Goal: Transaction & Acquisition: Purchase product/service

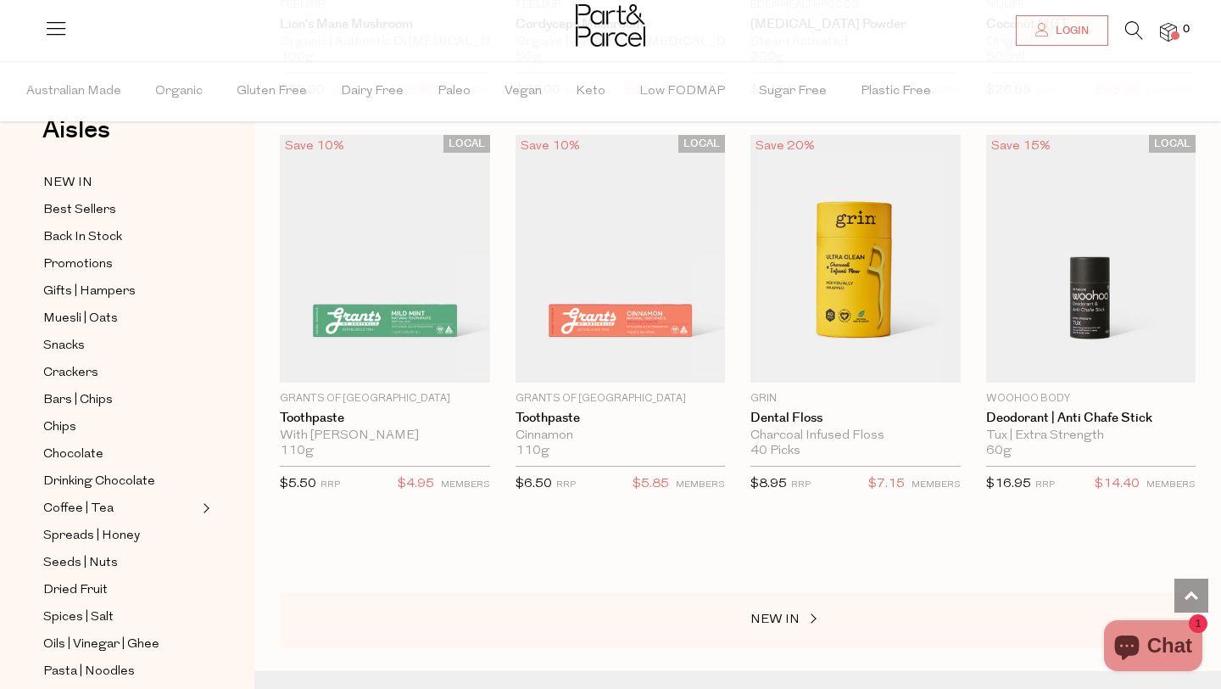
scroll to position [4890, 0]
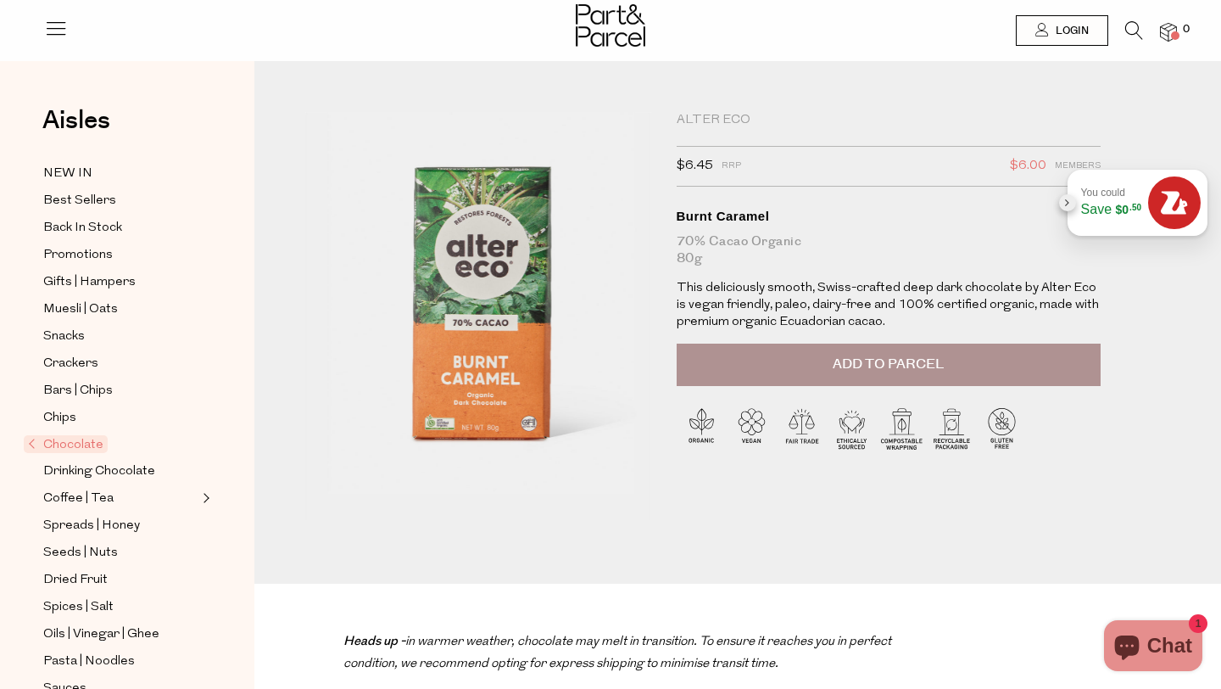
click at [684, 110] on div "Chocolate Alter Eco $6.45 RRP $6.00 Members Available: In Stock Burnt Caramel 7…" at bounding box center [737, 335] width 967 height 497
click at [720, 115] on div "Alter Eco" at bounding box center [889, 120] width 424 height 17
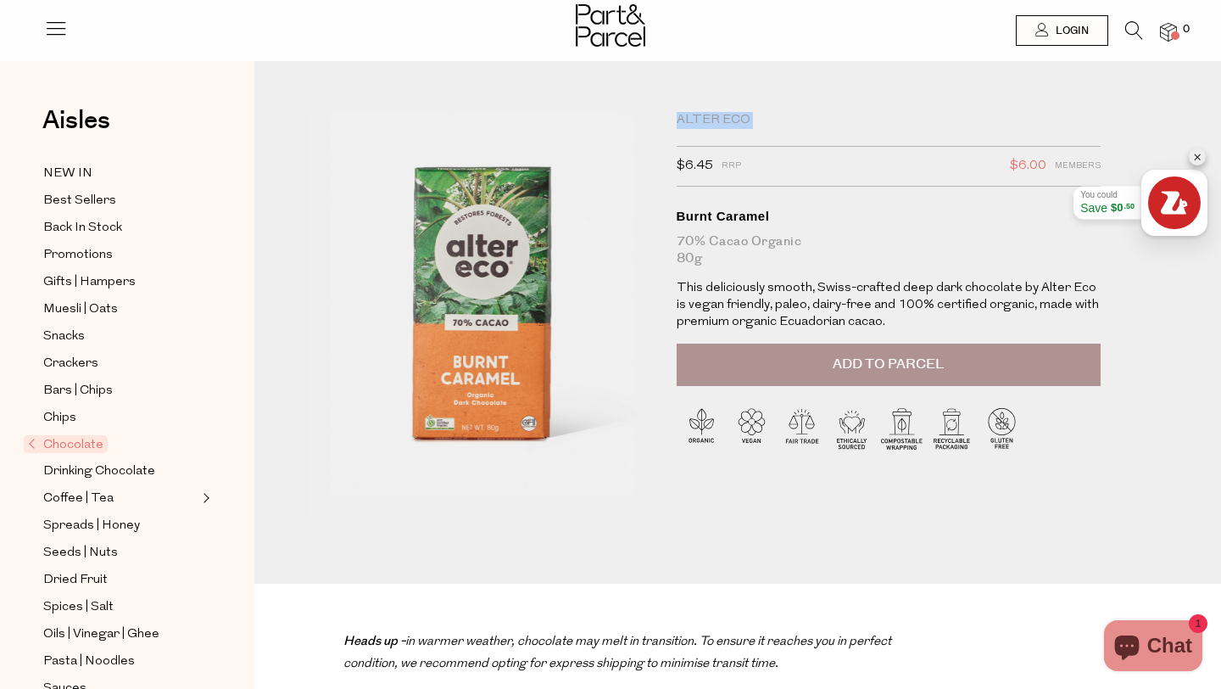
copy div "Alter Eco"
click at [1119, 22] on li at bounding box center [1125, 34] width 35 height 26
click at [1125, 27] on icon at bounding box center [1134, 30] width 18 height 19
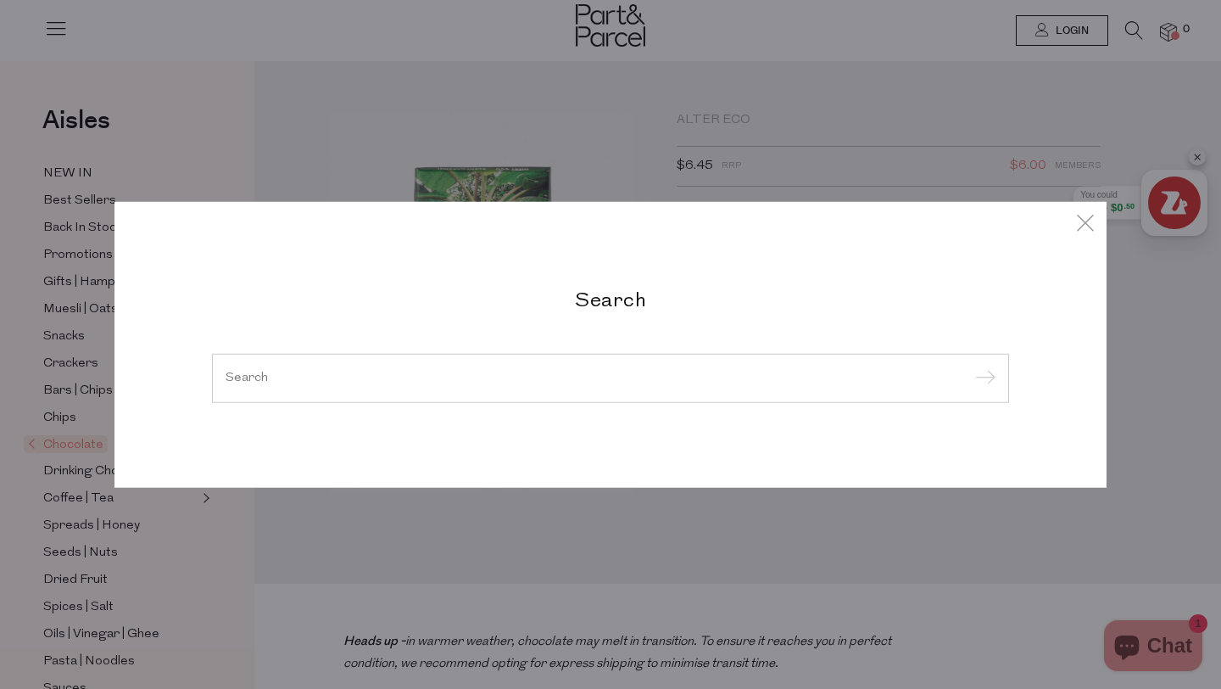
click at [544, 392] on div at bounding box center [610, 378] width 797 height 49
click at [546, 382] on input "search" at bounding box center [611, 377] width 770 height 13
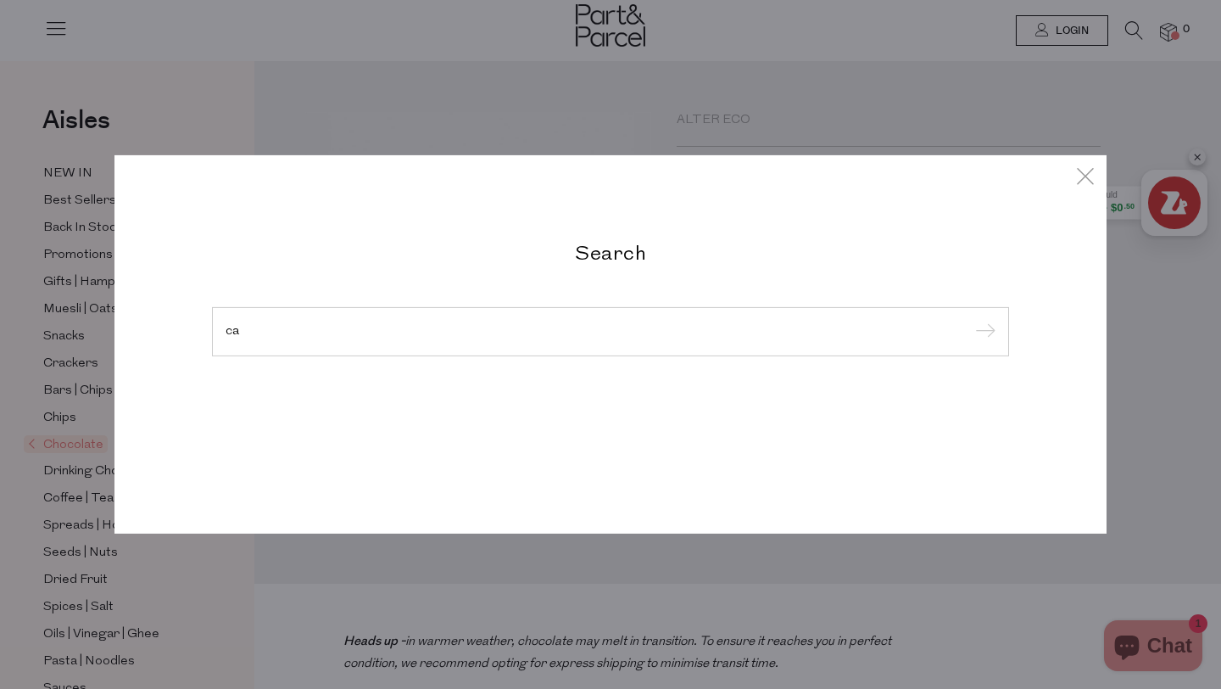
type input "c"
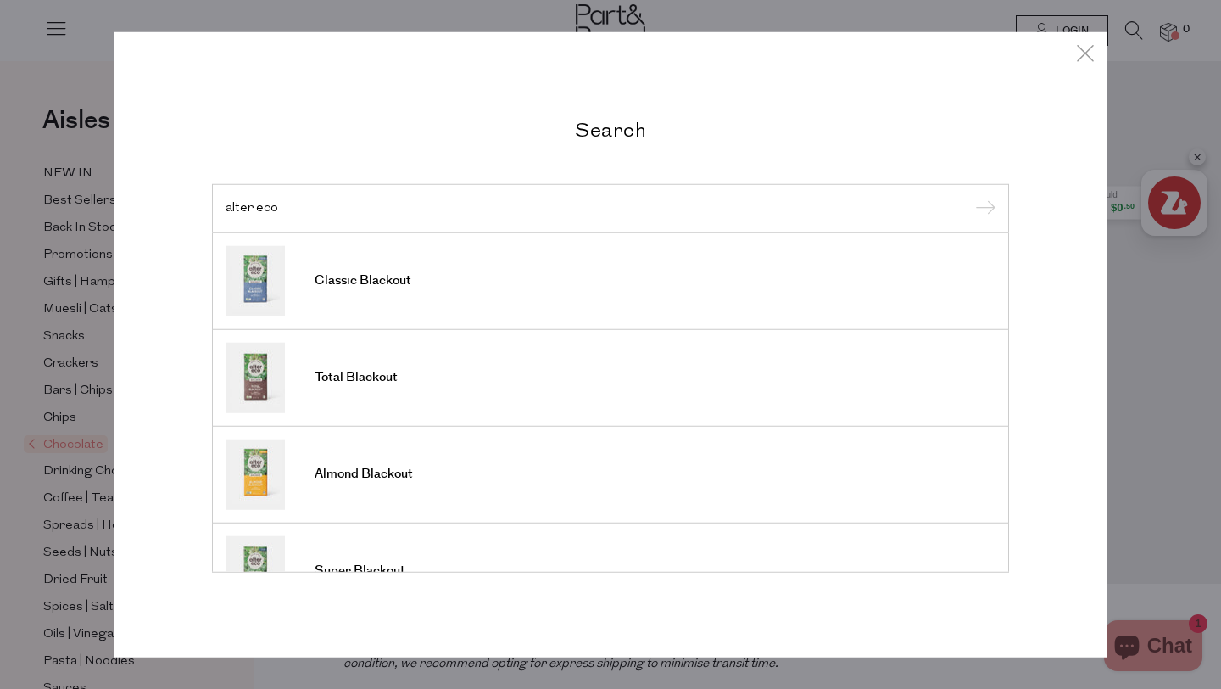
type input "alter eco"
click at [56, 273] on div "Search alter eco Classic Blackout Total Blackout Almond Blackout Super Blackout…" at bounding box center [610, 344] width 1221 height 689
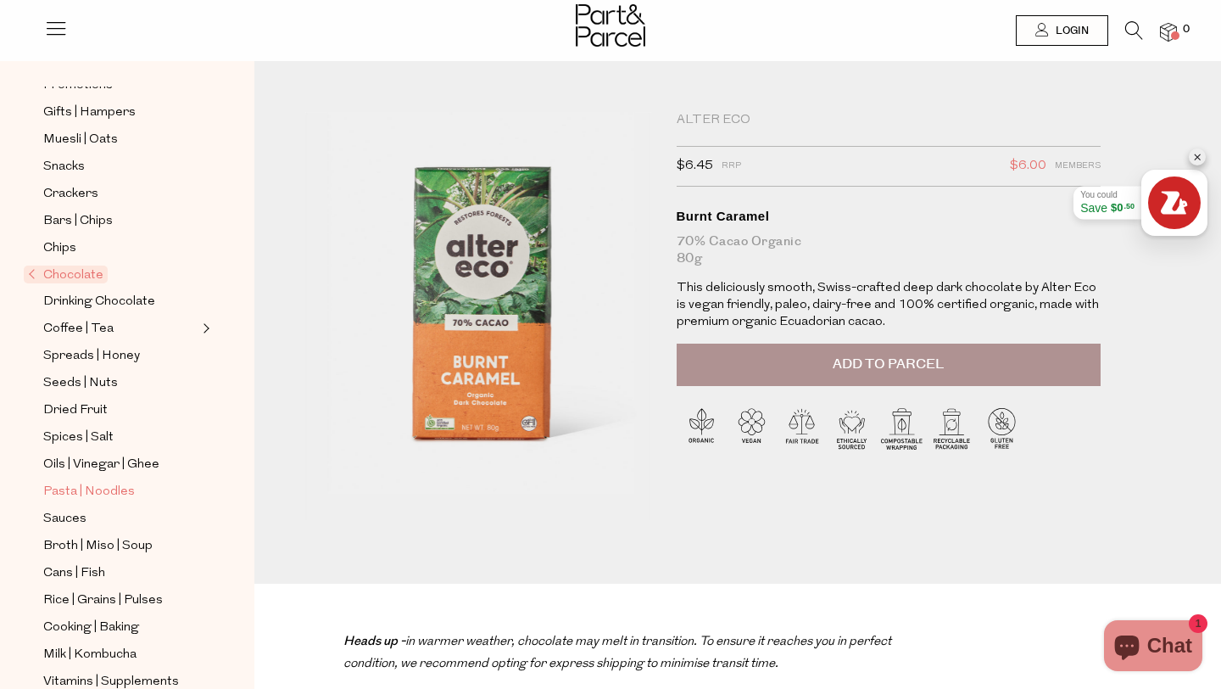
scroll to position [176, 0]
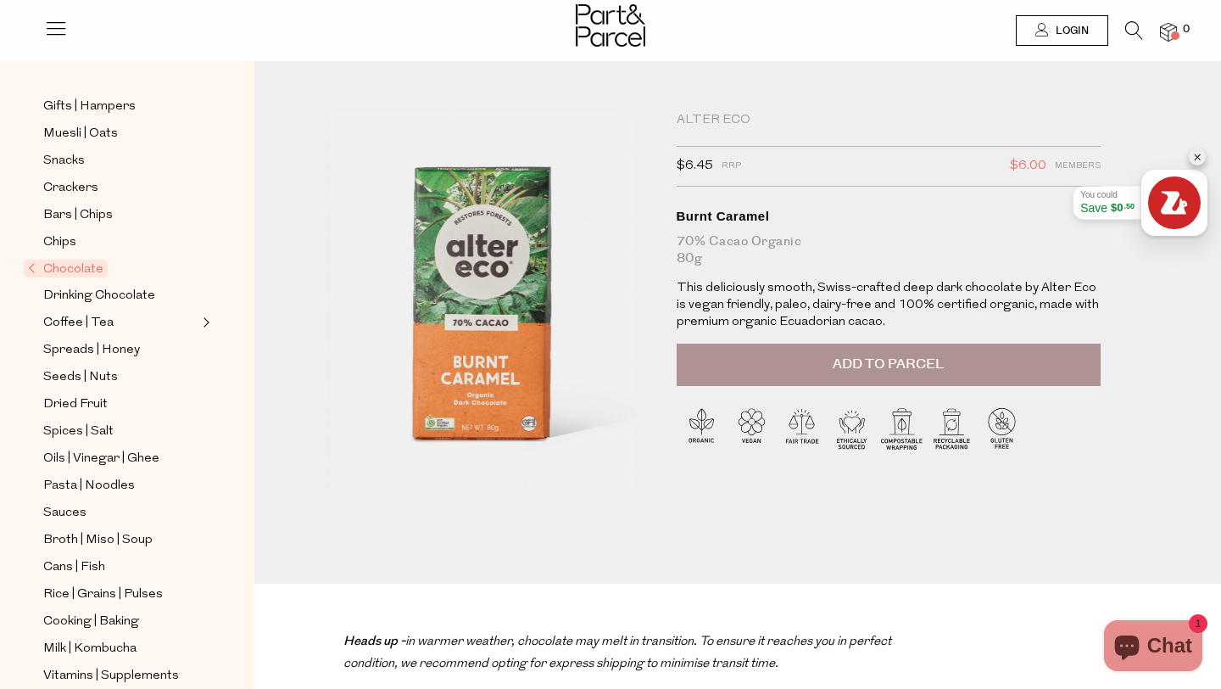
click at [68, 264] on span "Chocolate" at bounding box center [66, 269] width 84 height 18
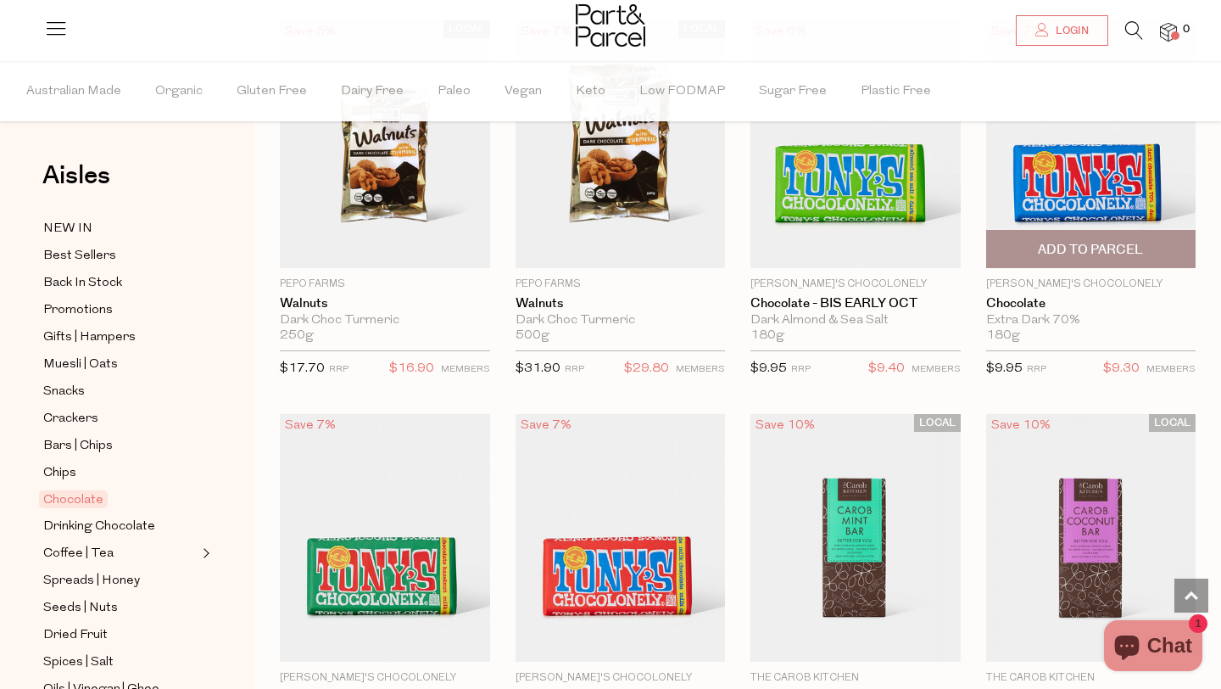
scroll to position [4194, 0]
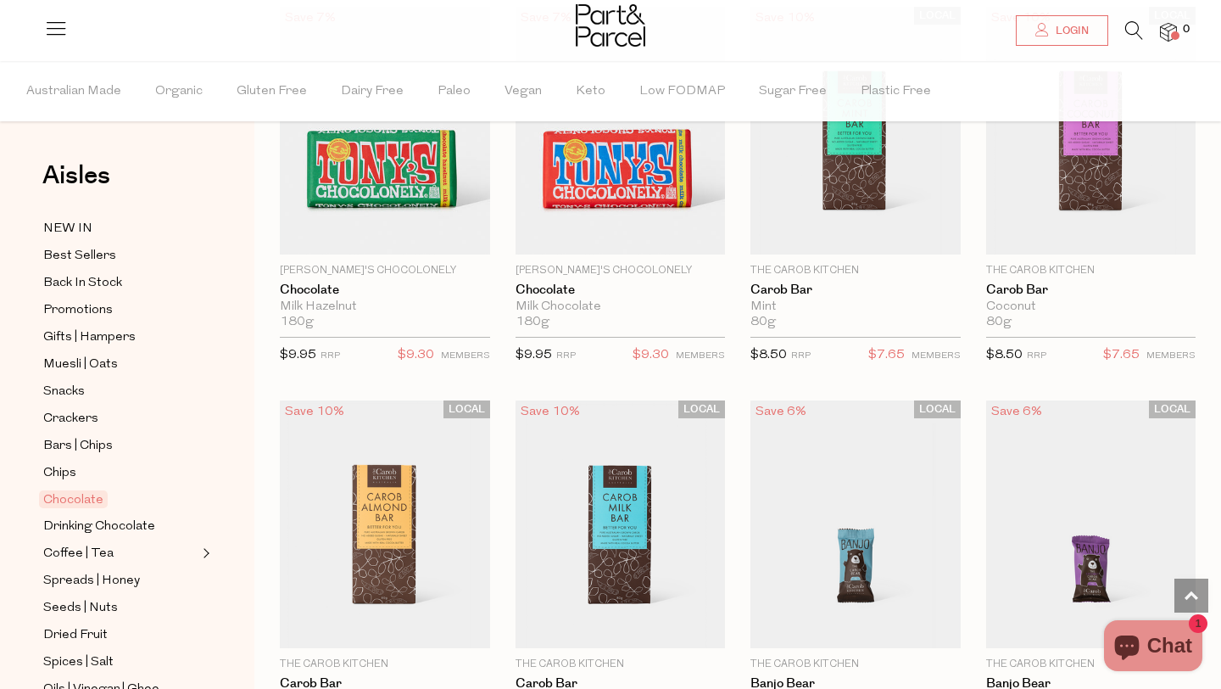
click at [1135, 23] on icon at bounding box center [1134, 30] width 18 height 19
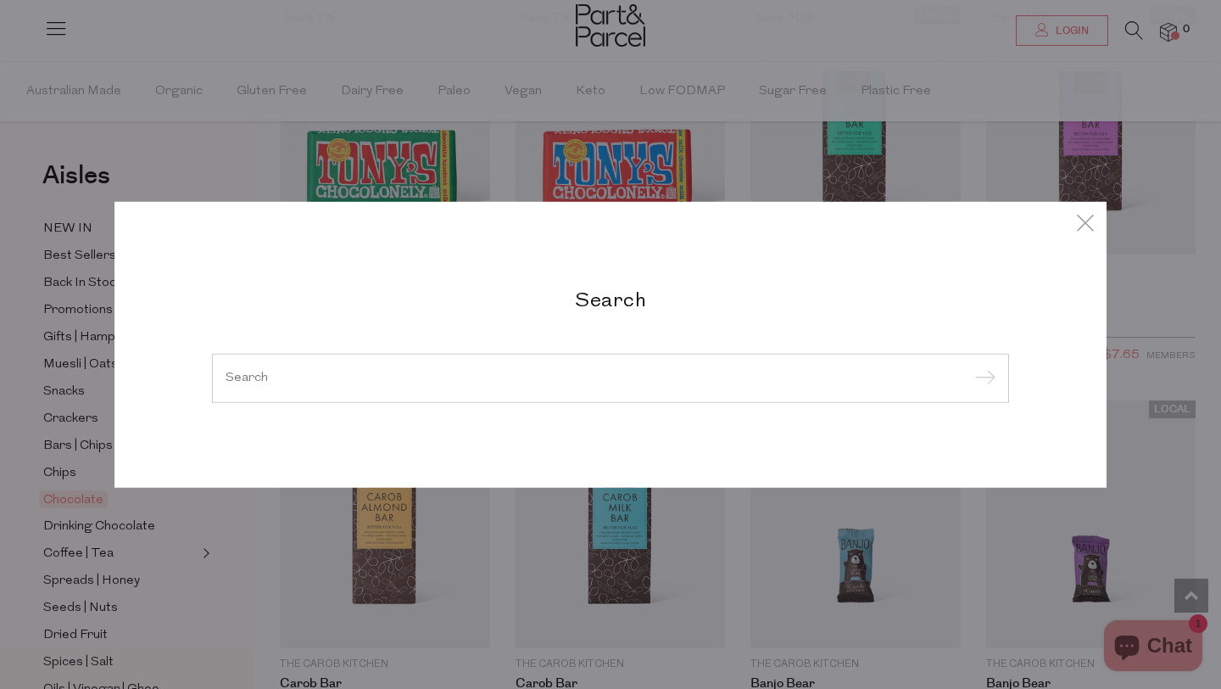
click at [616, 382] on input "search" at bounding box center [611, 377] width 770 height 13
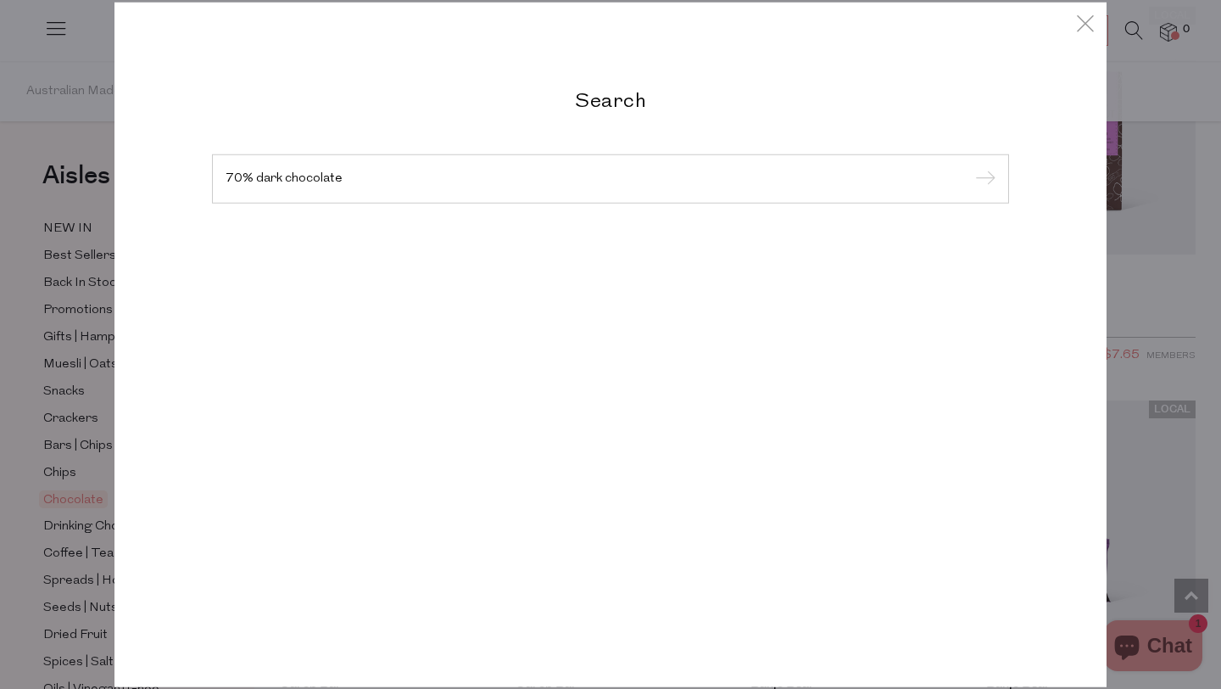
type input "70% dark chocolate"
click at [970, 167] on input "submit" at bounding box center [982, 179] width 25 height 25
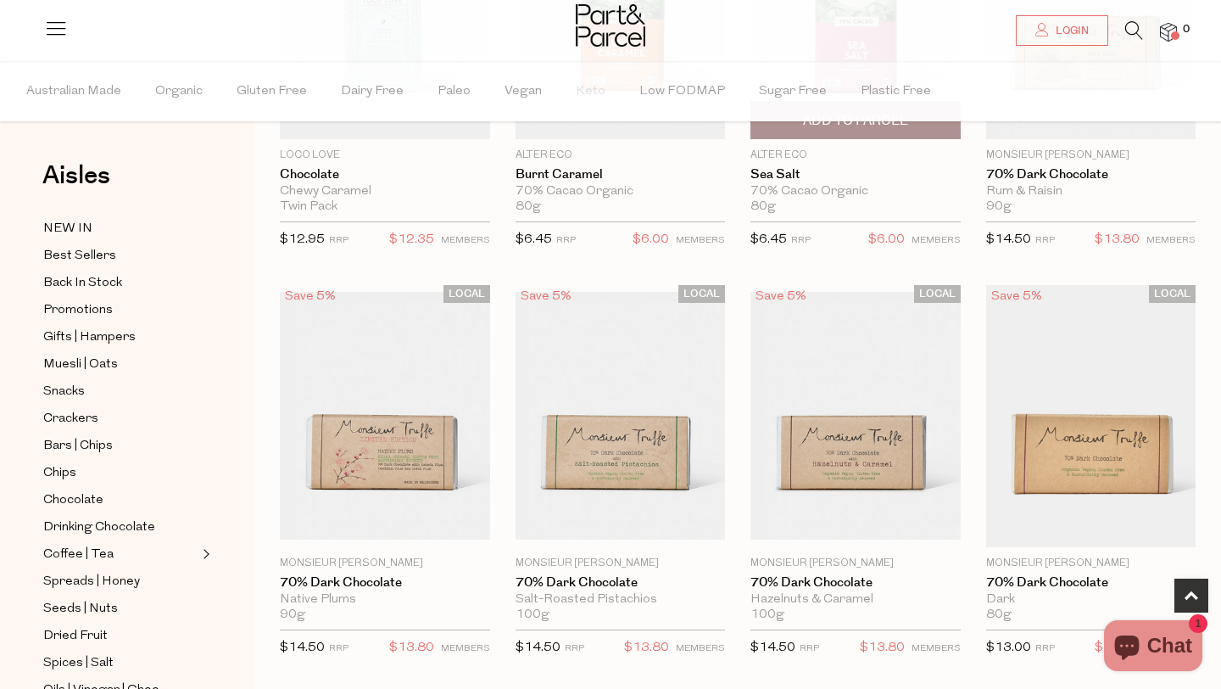
scroll to position [566, 0]
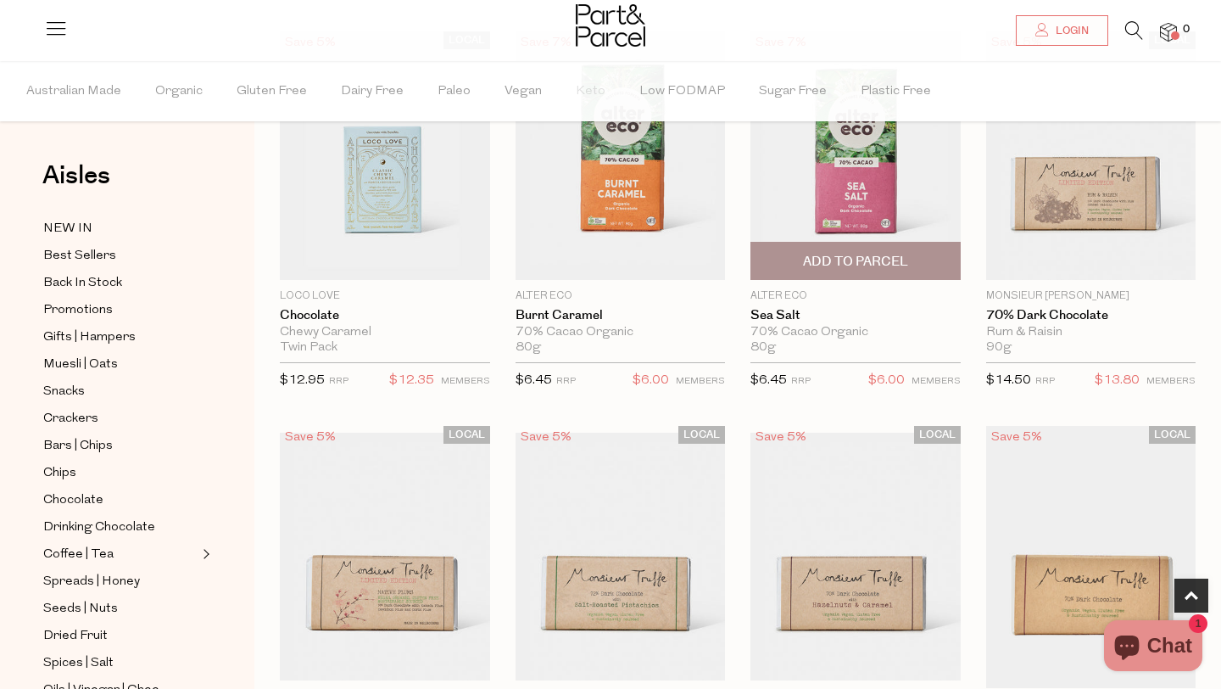
click at [816, 196] on img at bounding box center [856, 155] width 210 height 248
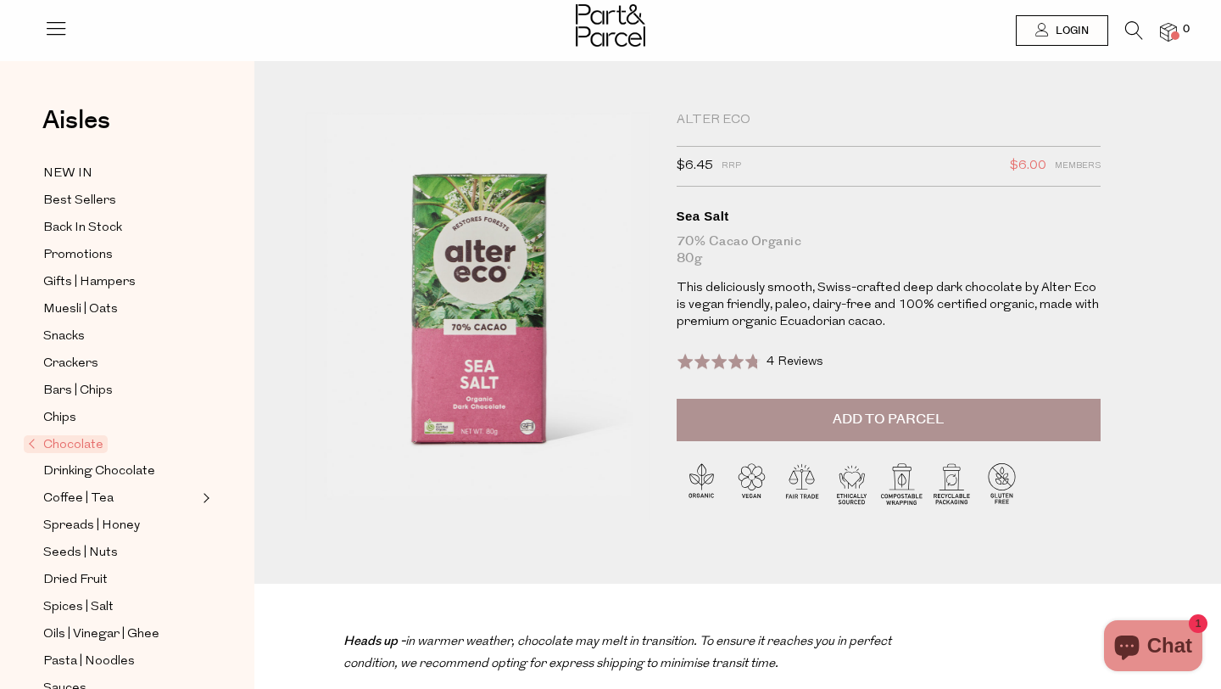
click at [710, 116] on div "Alter Eco" at bounding box center [889, 120] width 424 height 17
copy div "Alter Eco"
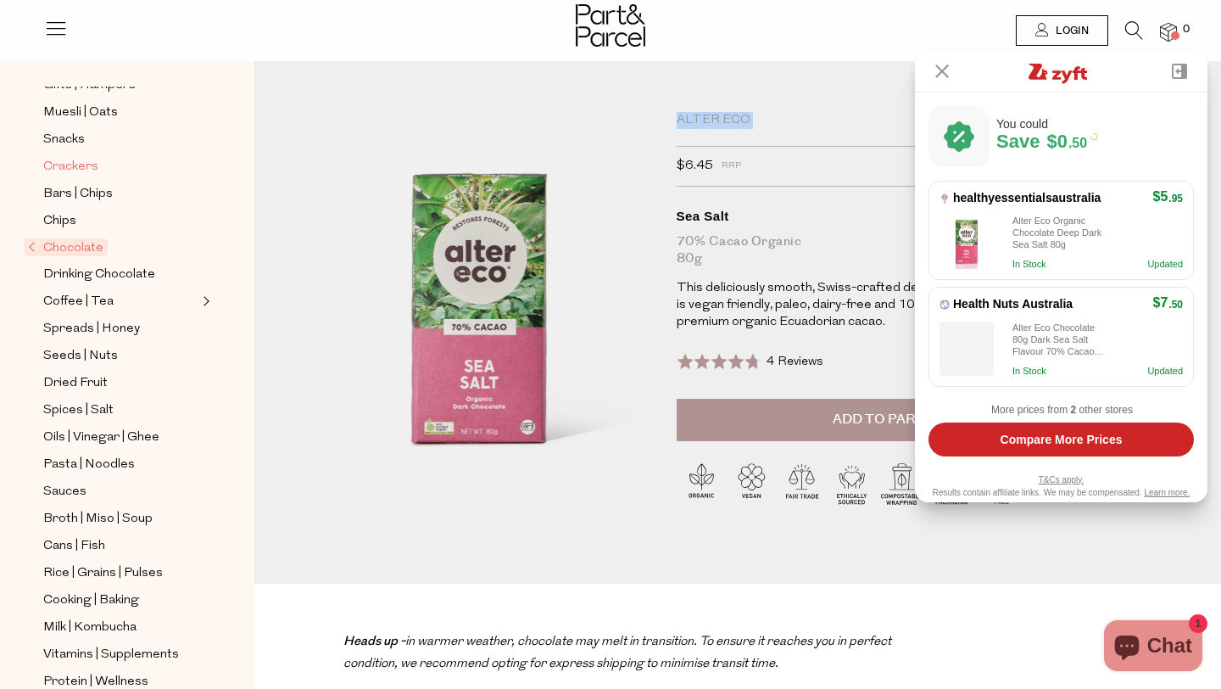
scroll to position [220, 0]
